Goal: Find specific page/section: Find specific page/section

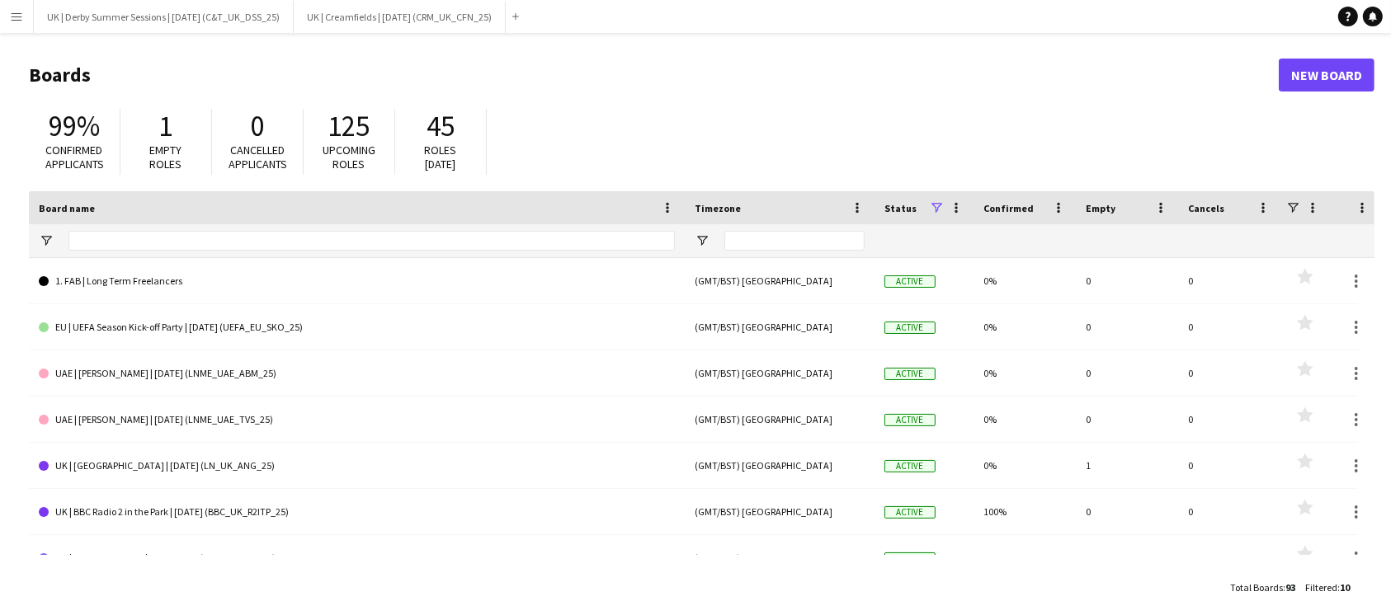
click at [0, 16] on button "Menu" at bounding box center [16, 16] width 33 height 33
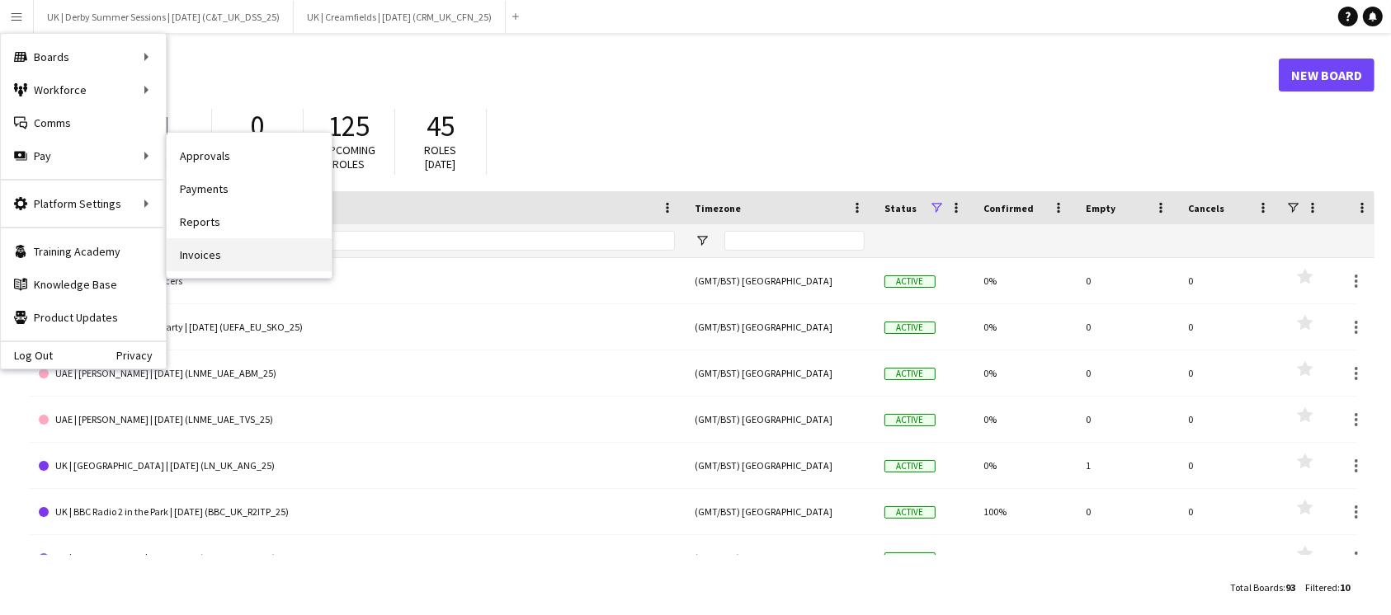
click at [259, 262] on link "Invoices" at bounding box center [249, 254] width 165 height 33
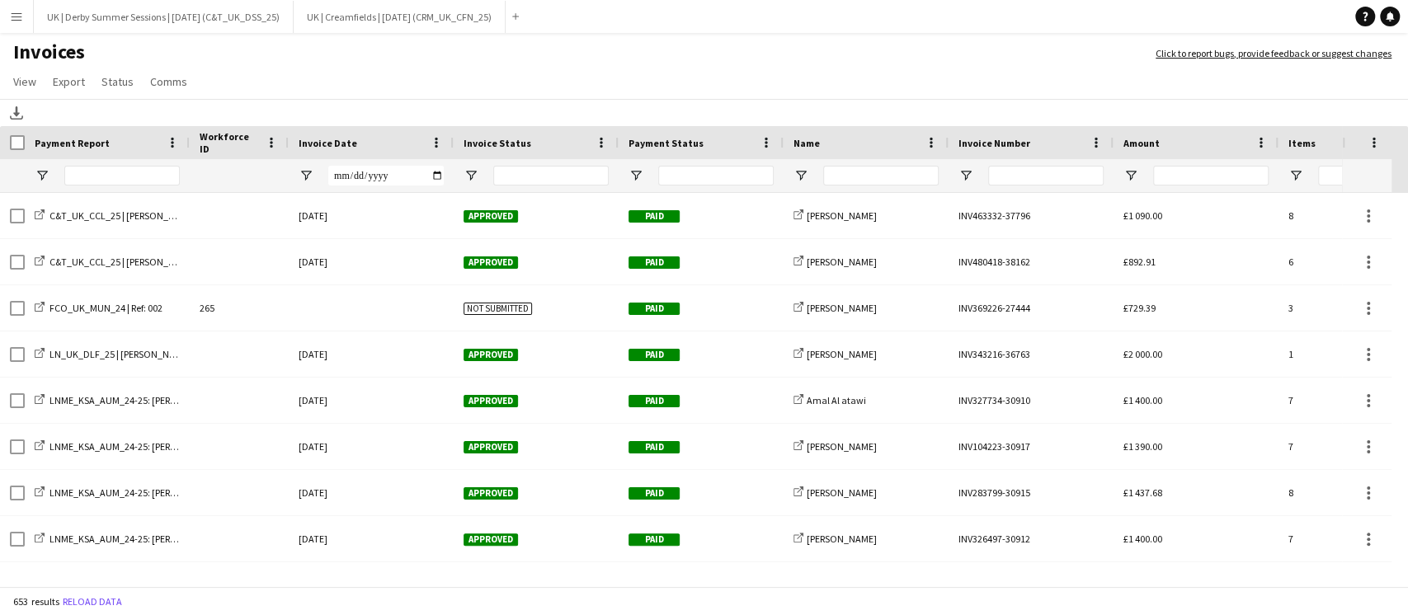
click at [422, 137] on div "Invoice Date" at bounding box center [361, 142] width 125 height 25
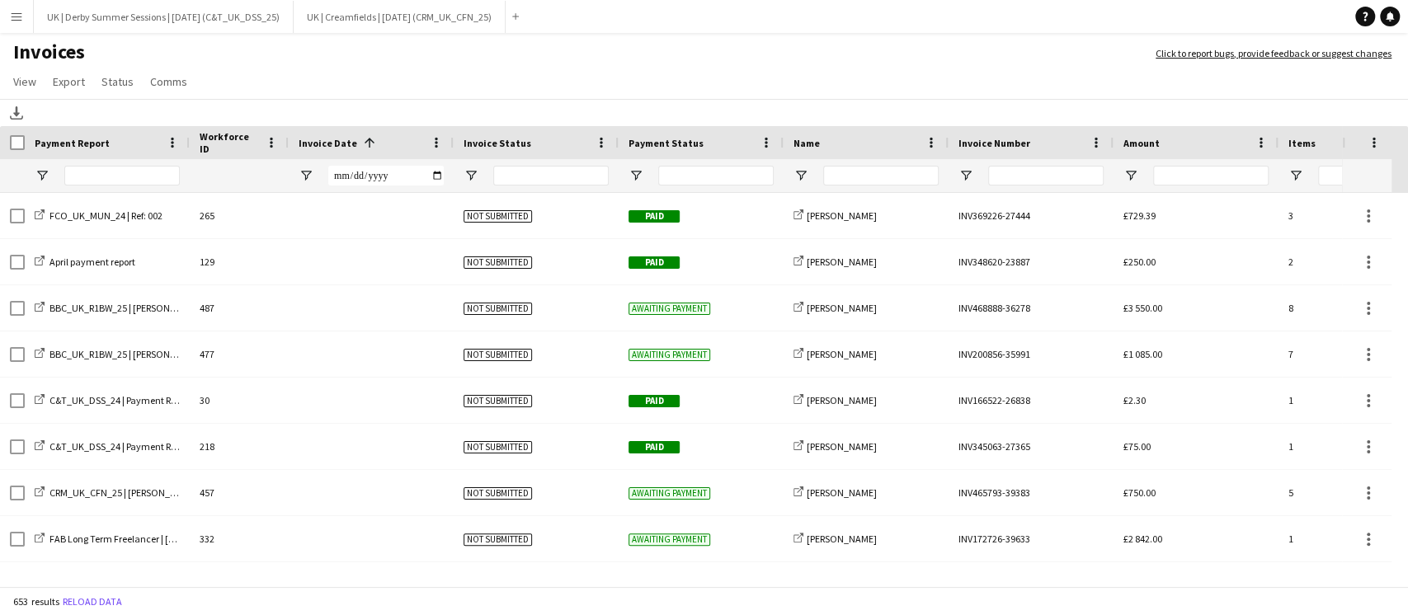
click at [426, 138] on div "Invoice Date 1" at bounding box center [371, 142] width 145 height 33
click at [343, 141] on span "Invoice Date" at bounding box center [328, 143] width 59 height 12
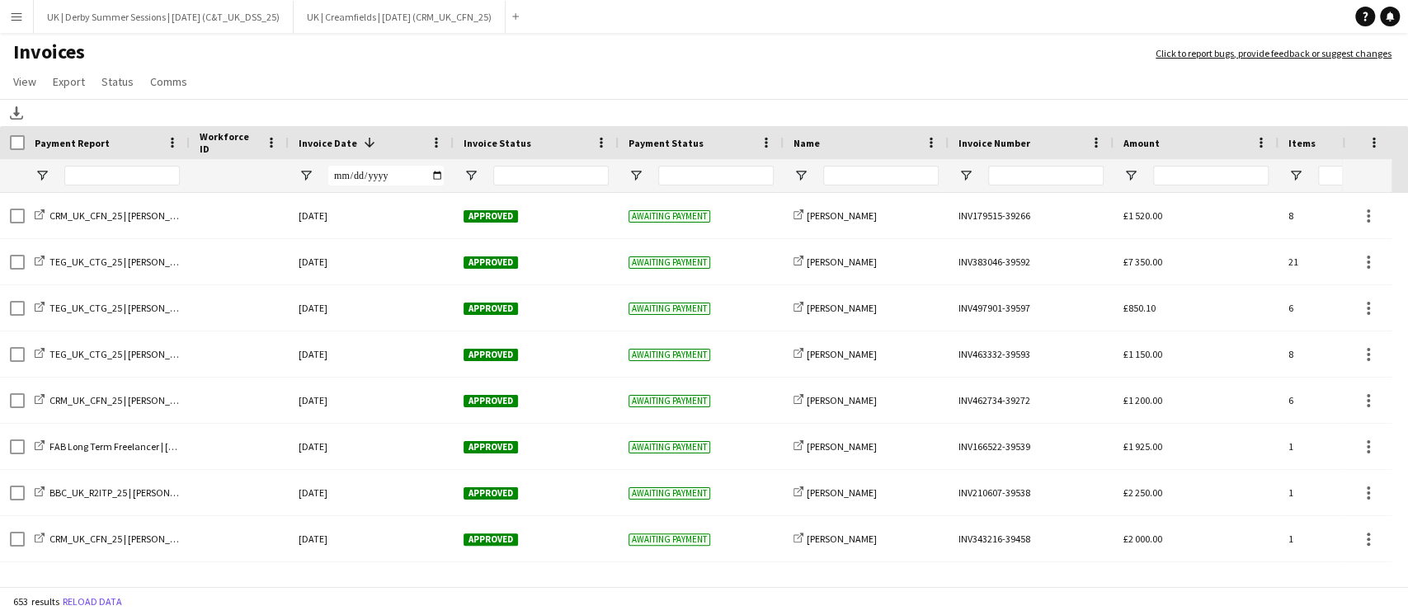
click at [14, 17] on app-icon "Menu" at bounding box center [16, 16] width 13 height 13
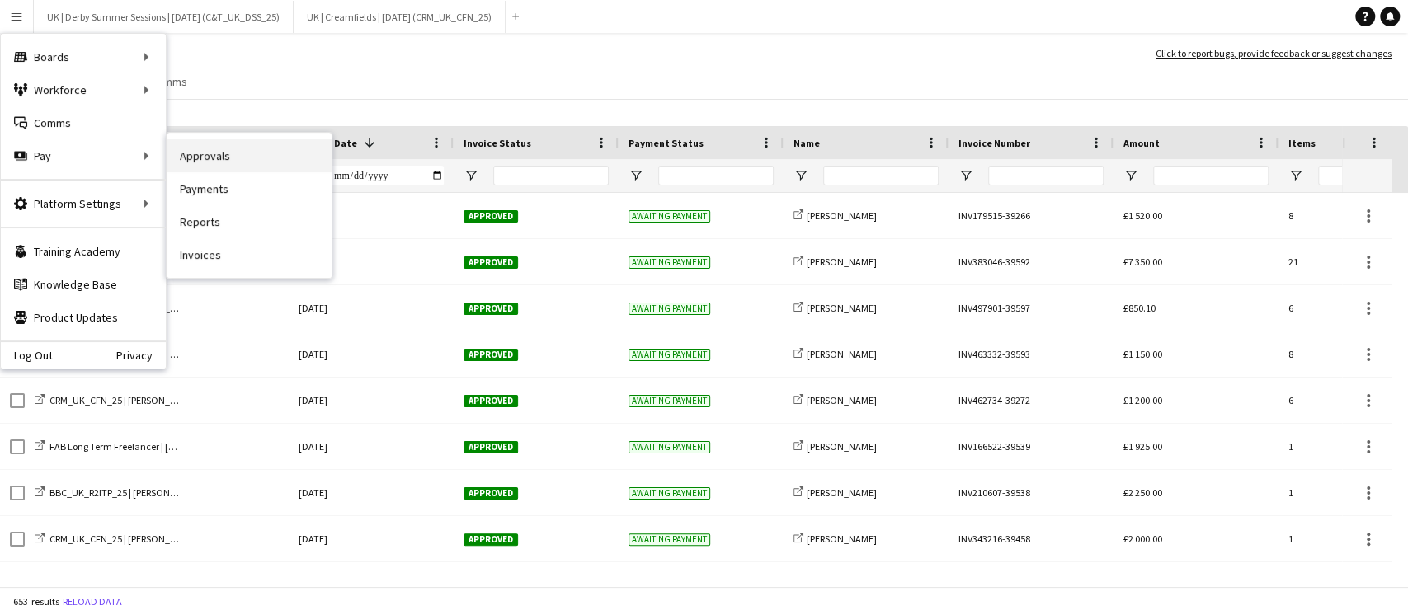
click at [231, 154] on link "Approvals" at bounding box center [249, 155] width 165 height 33
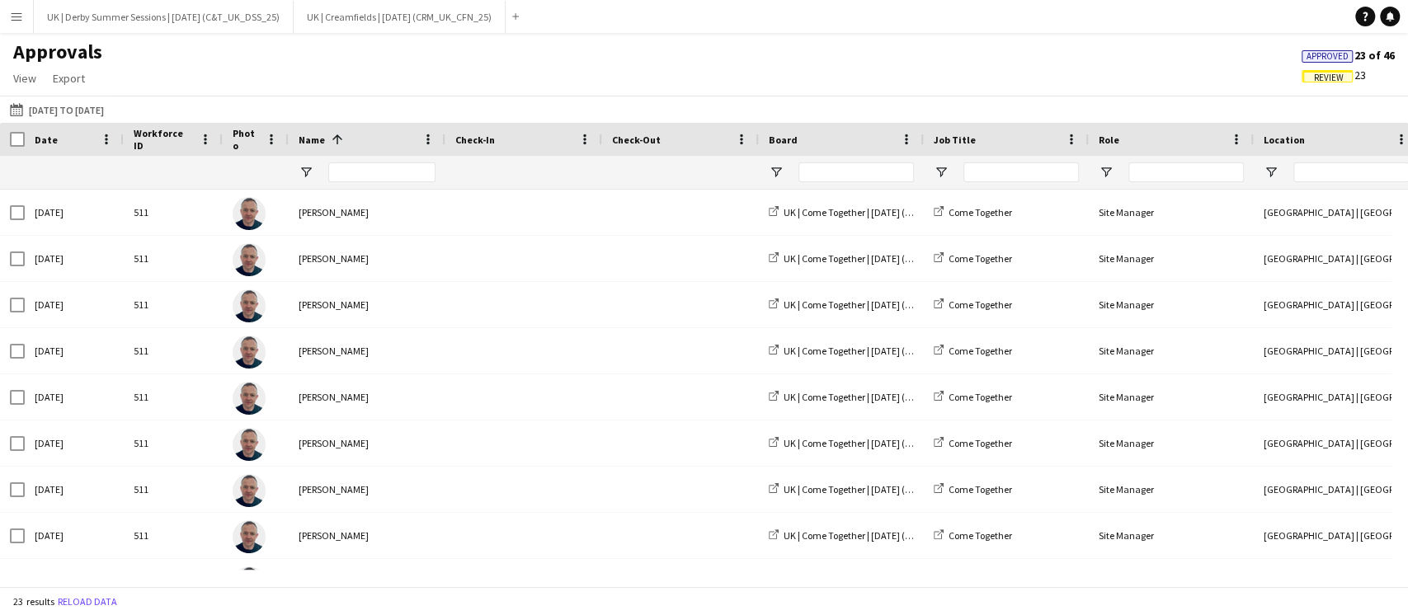
click at [10, 16] on app-icon "Menu" at bounding box center [16, 16] width 13 height 13
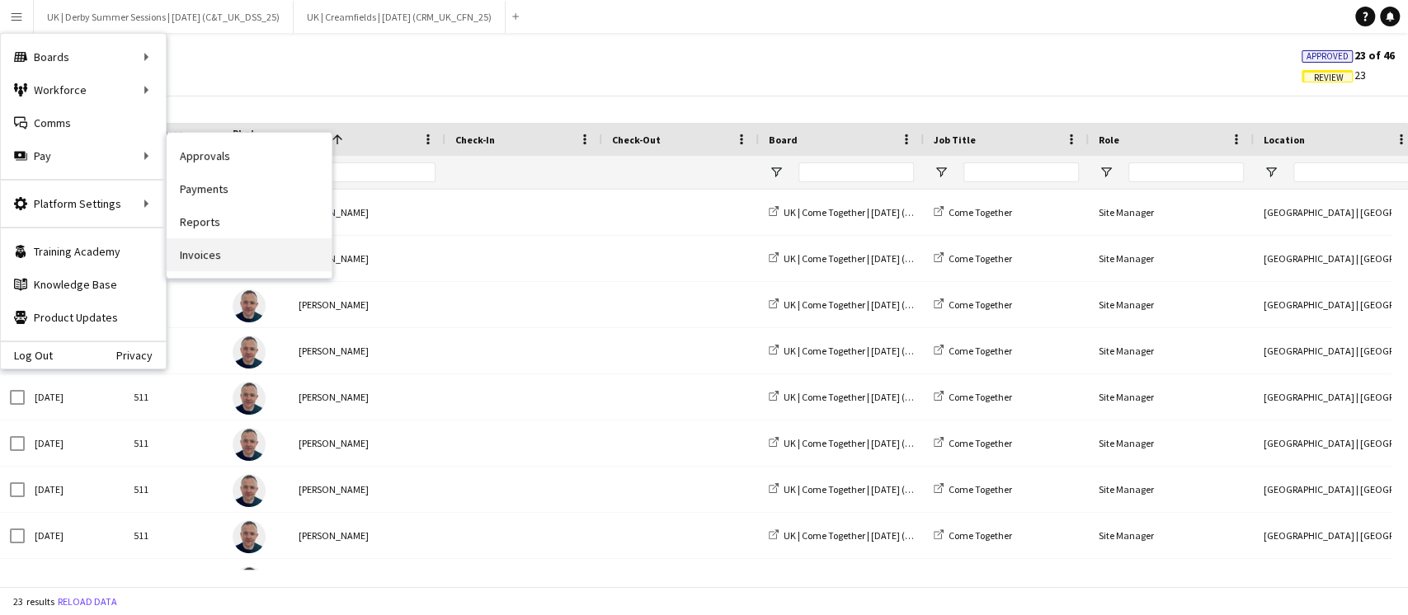
click at [190, 264] on link "Invoices" at bounding box center [249, 254] width 165 height 33
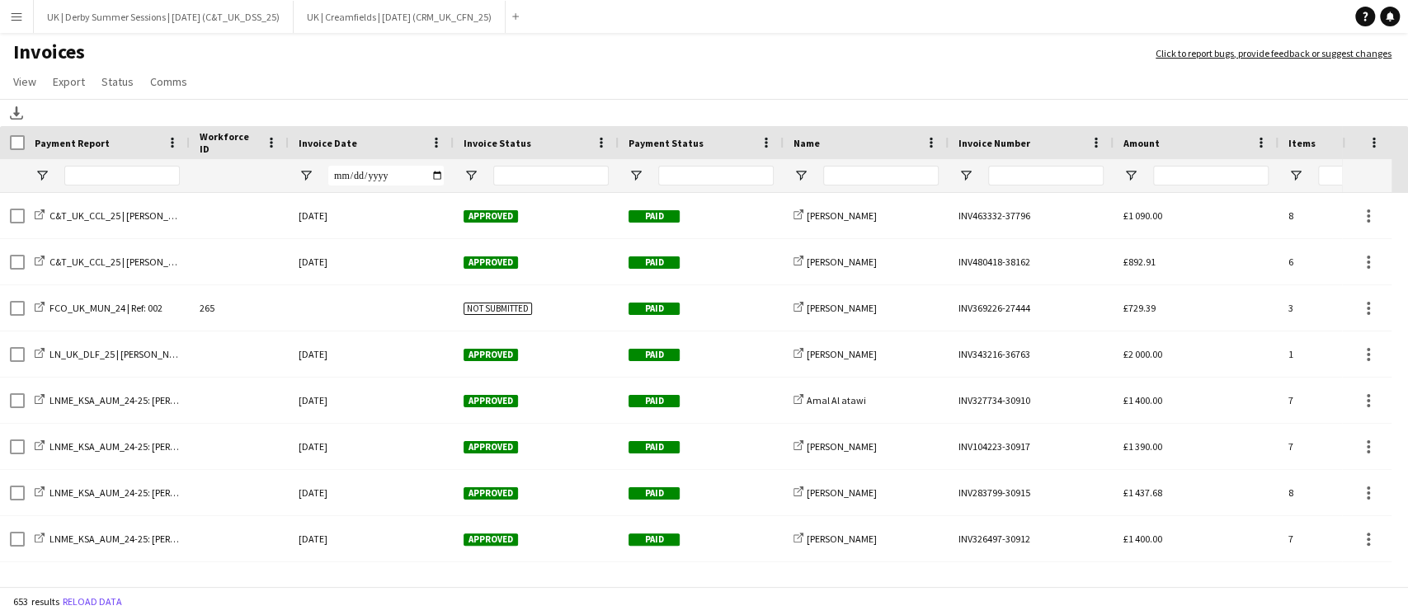
click at [448, 137] on div "Invoice Date" at bounding box center [371, 142] width 165 height 33
click at [440, 143] on span at bounding box center [436, 142] width 15 height 15
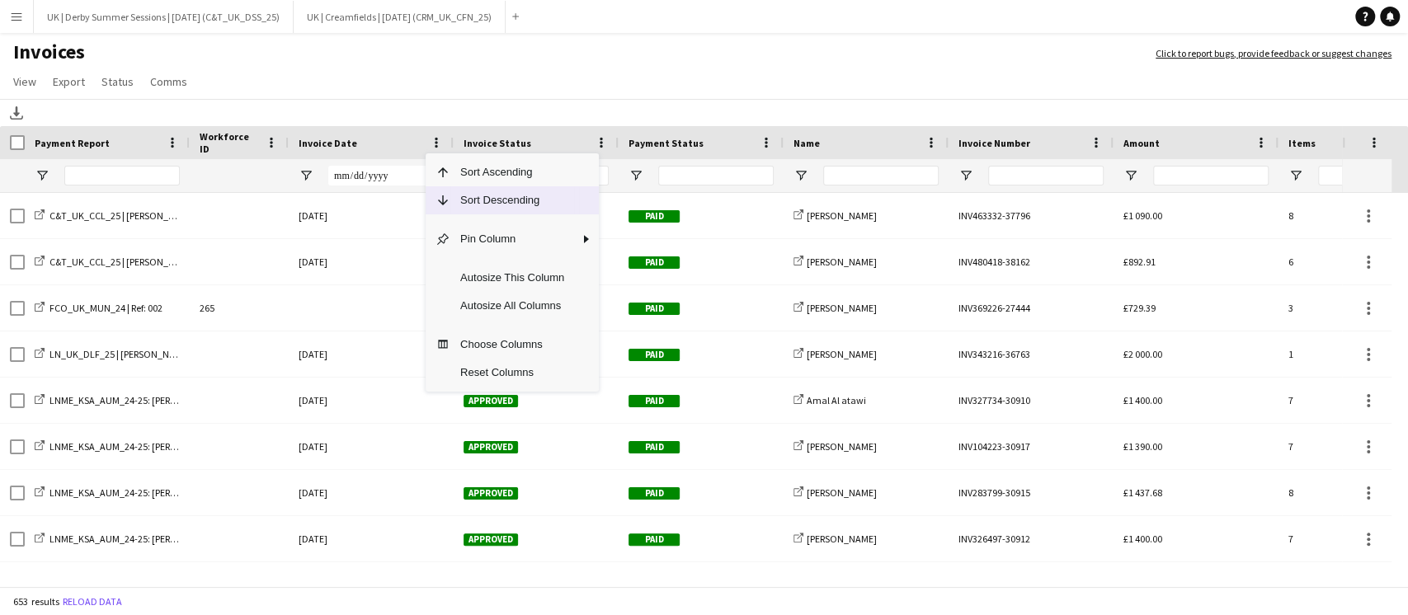
click at [480, 204] on span "Sort Descending" at bounding box center [512, 200] width 124 height 28
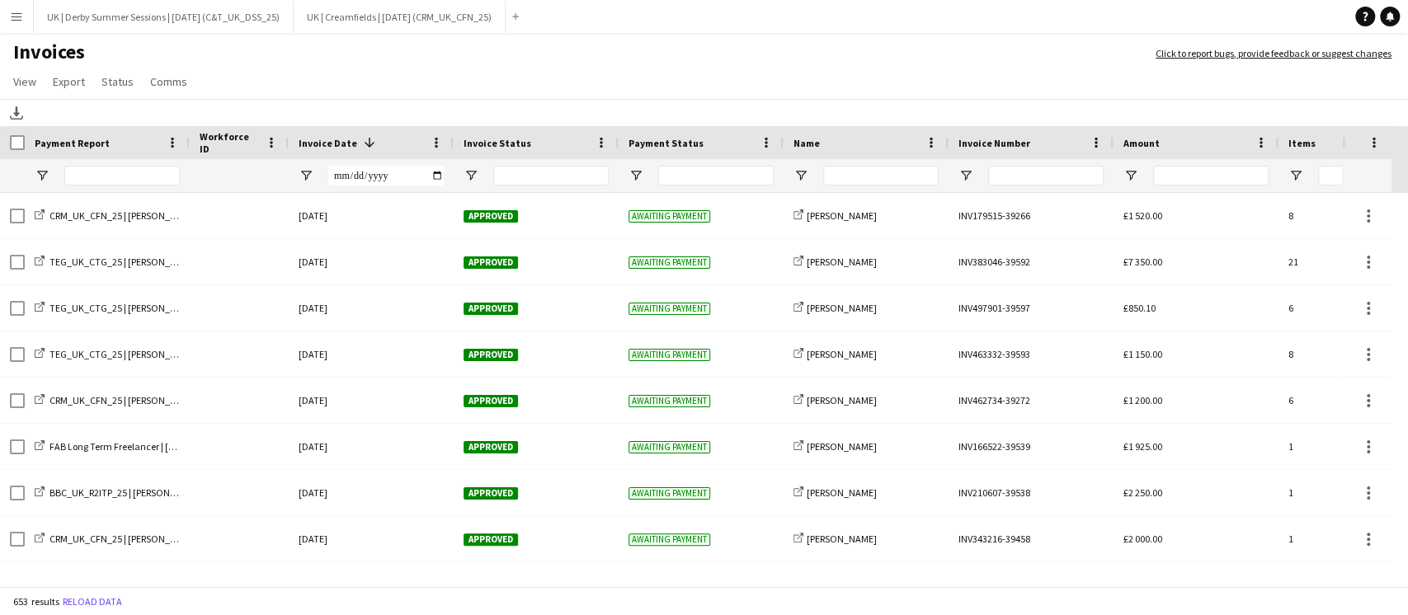
click at [30, 12] on button "Menu" at bounding box center [16, 16] width 33 height 33
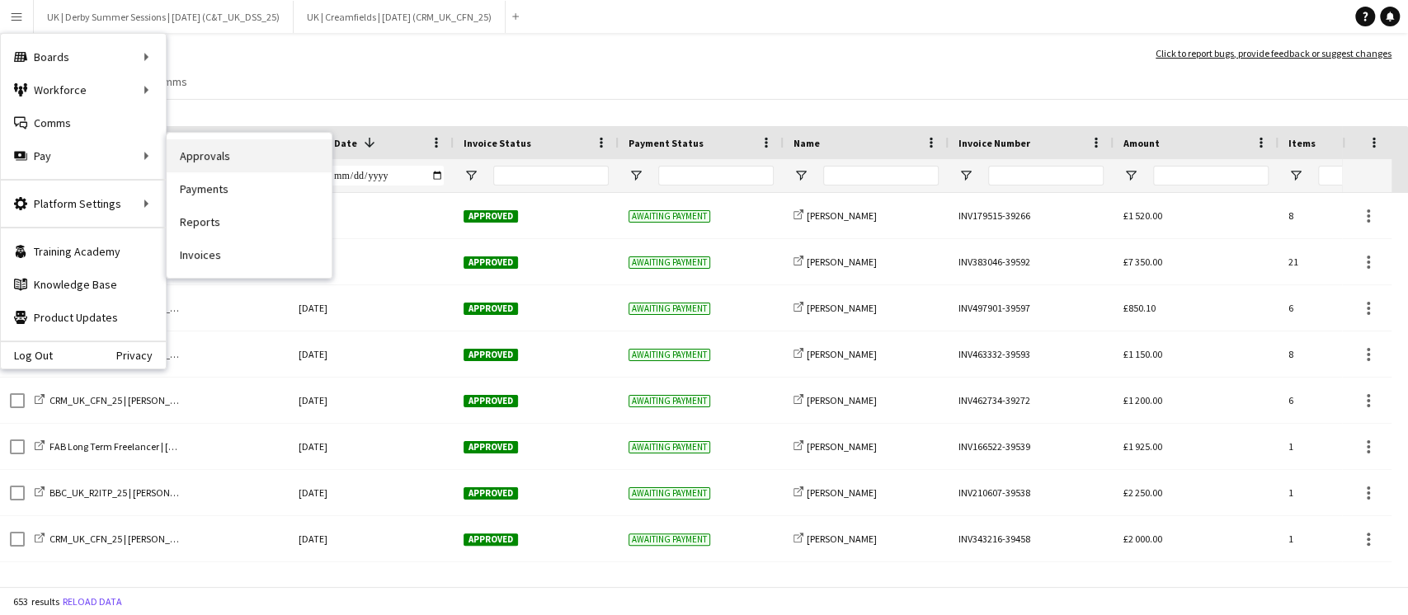
click at [239, 160] on link "Approvals" at bounding box center [249, 155] width 165 height 33
